Goal: Task Accomplishment & Management: Use online tool/utility

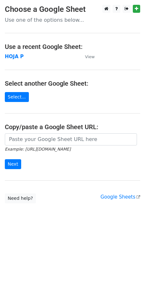
click at [65, 59] on td "HOJA P" at bounding box center [42, 56] width 74 height 7
click at [6, 55] on strong "HOJA P" at bounding box center [14, 57] width 19 height 6
click at [16, 98] on link "Select..." at bounding box center [17, 97] width 24 height 10
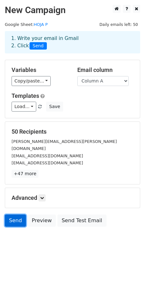
click at [15, 215] on link "Send" at bounding box center [15, 221] width 21 height 12
click at [16, 215] on link "Send" at bounding box center [15, 221] width 21 height 12
click at [15, 215] on link "Send" at bounding box center [15, 221] width 21 height 12
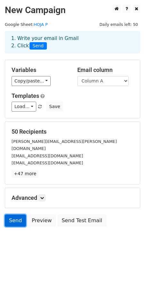
click at [15, 215] on link "Send" at bounding box center [15, 221] width 21 height 12
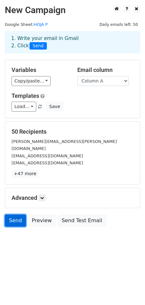
click at [15, 215] on link "Send" at bounding box center [15, 221] width 21 height 12
click at [10, 223] on div "Send Preview Send Test Email" at bounding box center [72, 222] width 145 height 15
